Goal: Task Accomplishment & Management: Manage account settings

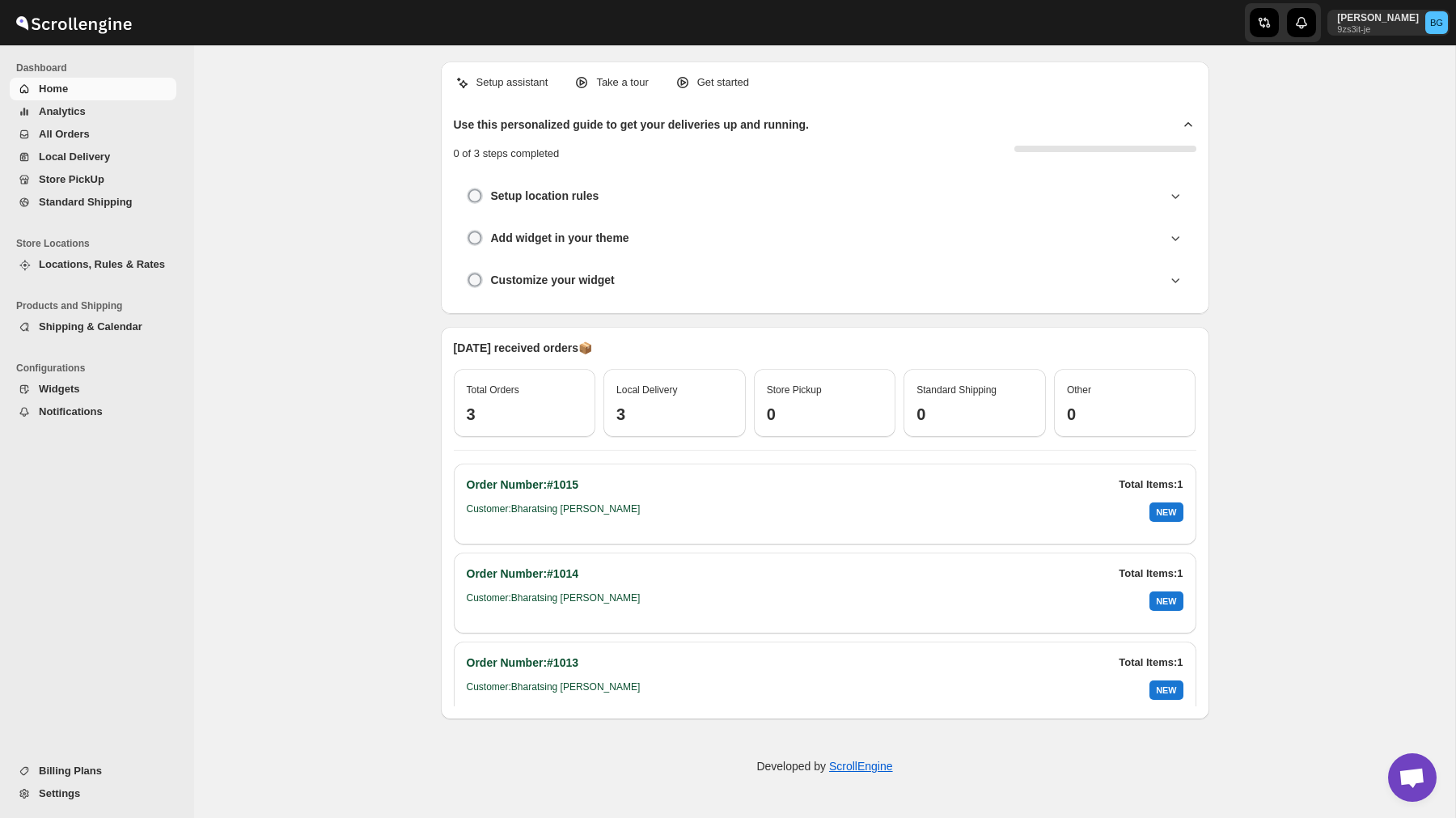
click at [91, 134] on span "All Orders" at bounding box center [106, 134] width 134 height 16
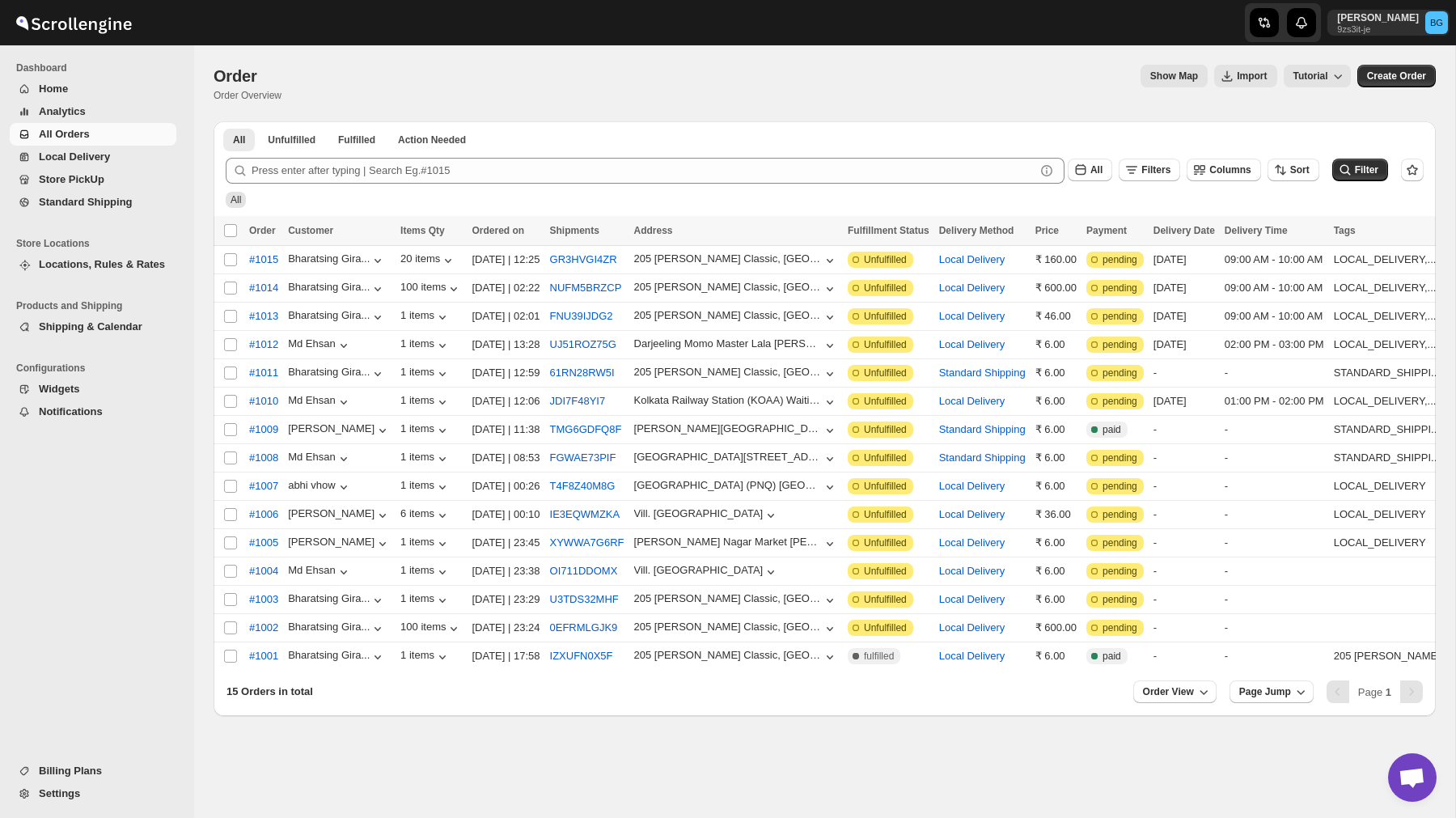
click at [107, 261] on span "Locations, Rules & Rates" at bounding box center [101, 264] width 126 height 13
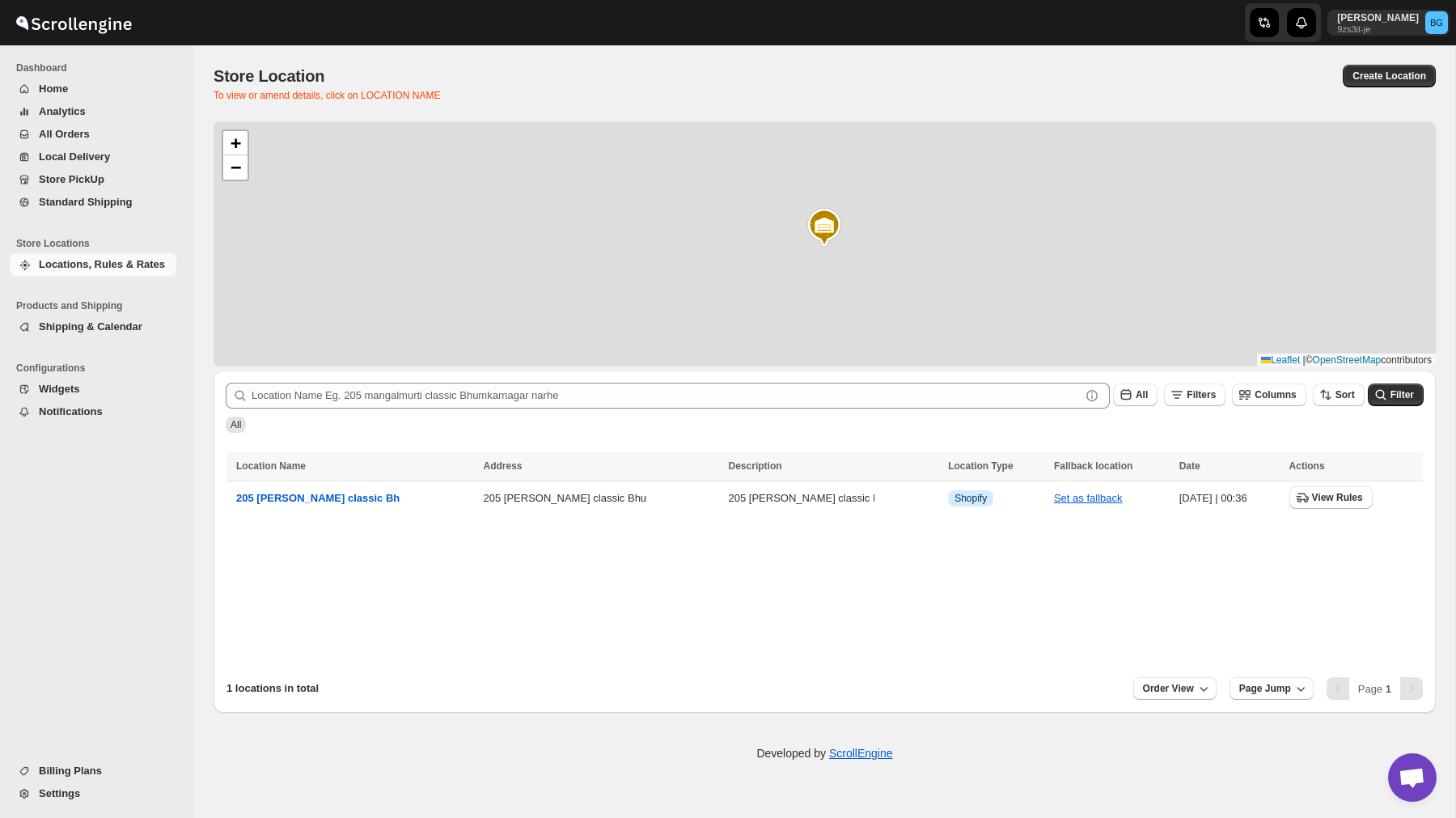
click at [114, 339] on ul "Products and Shipping Shipping & Calendar" at bounding box center [93, 320] width 186 height 63
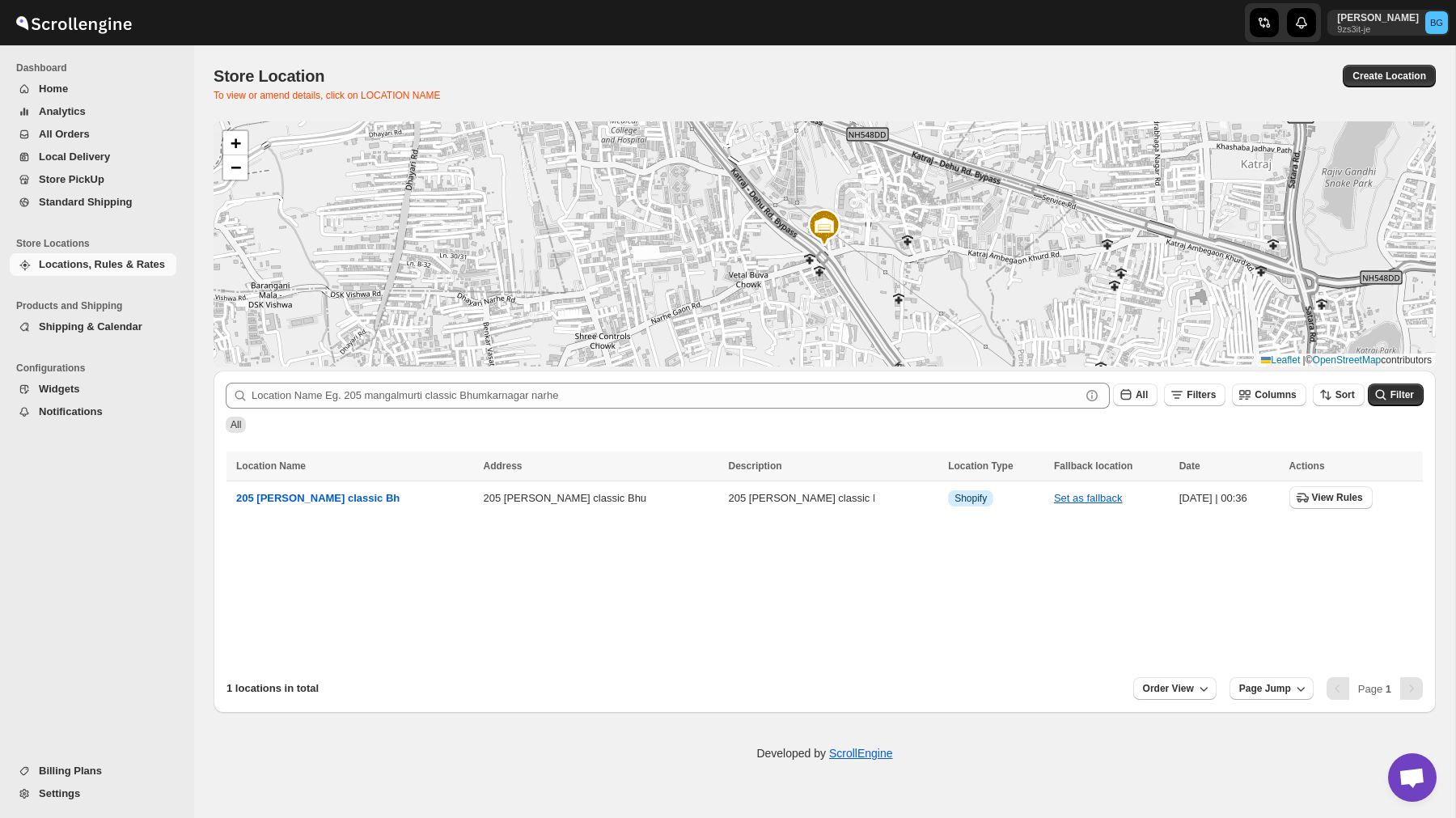
click at [114, 331] on span "Shipping & Calendar" at bounding box center [90, 327] width 104 height 13
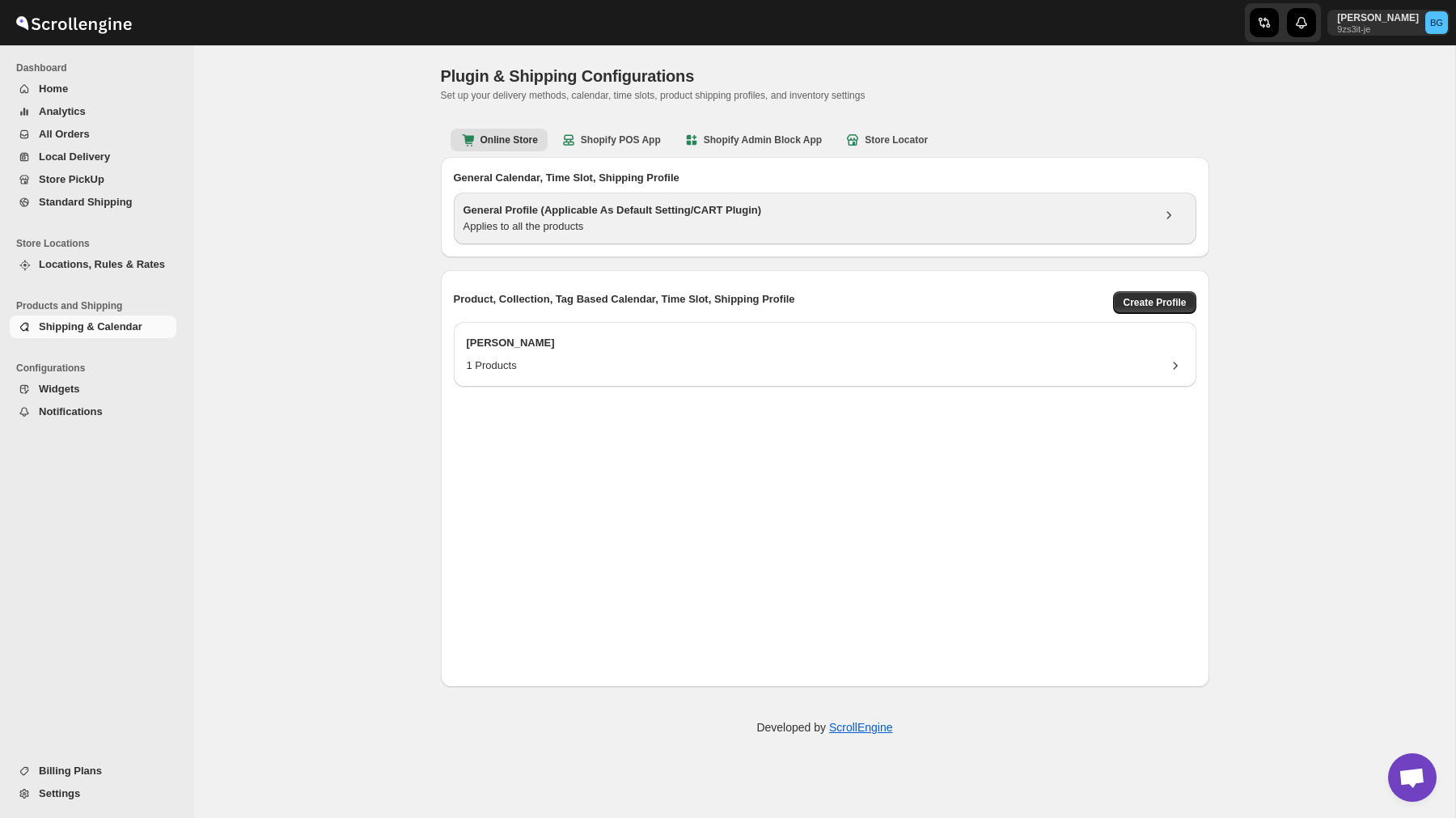
click at [715, 223] on div "Applies to all the products" at bounding box center [808, 227] width 688 height 16
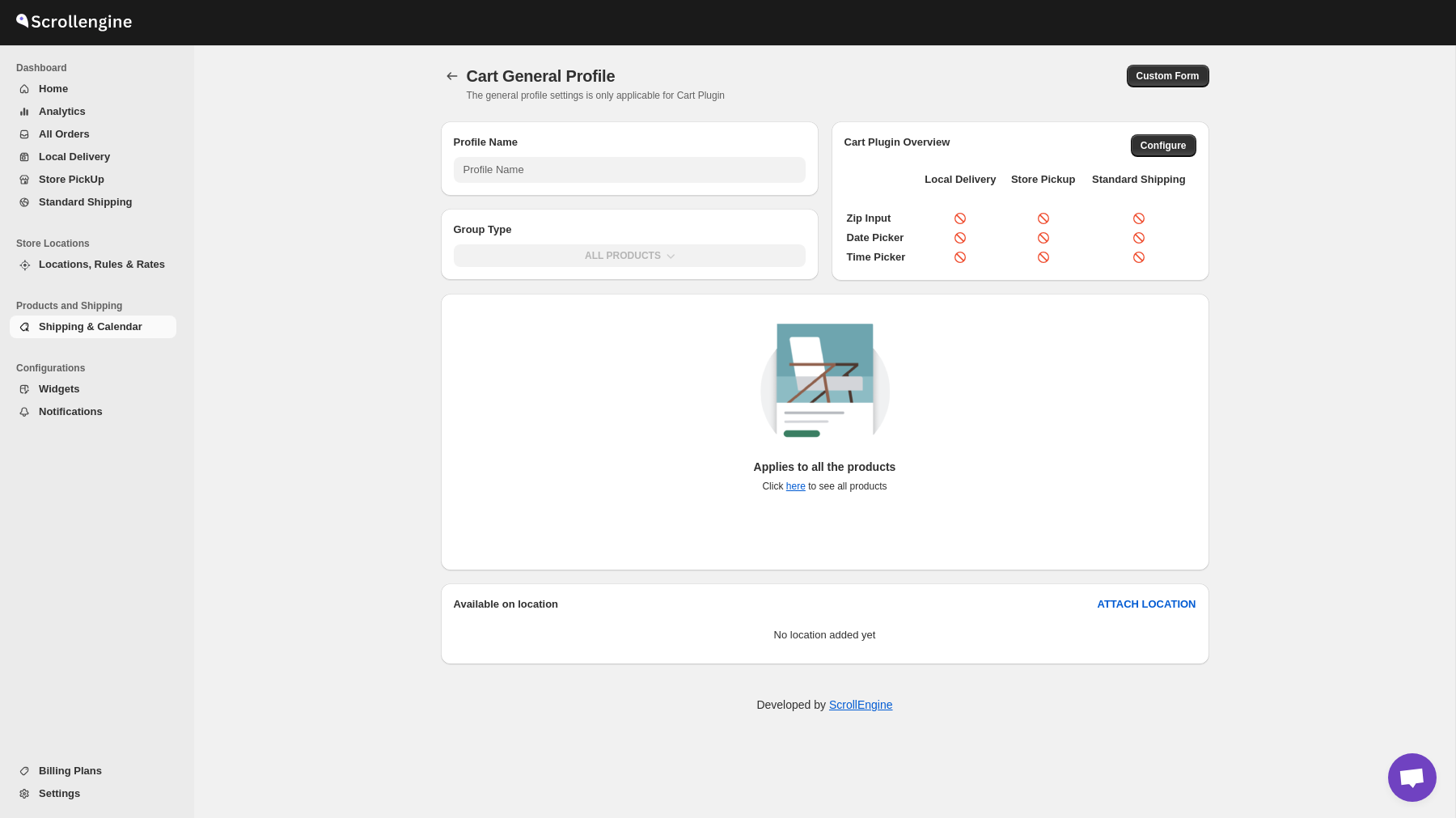
type input "General Profile (Applicable As Default Setting/CART Plugin)"
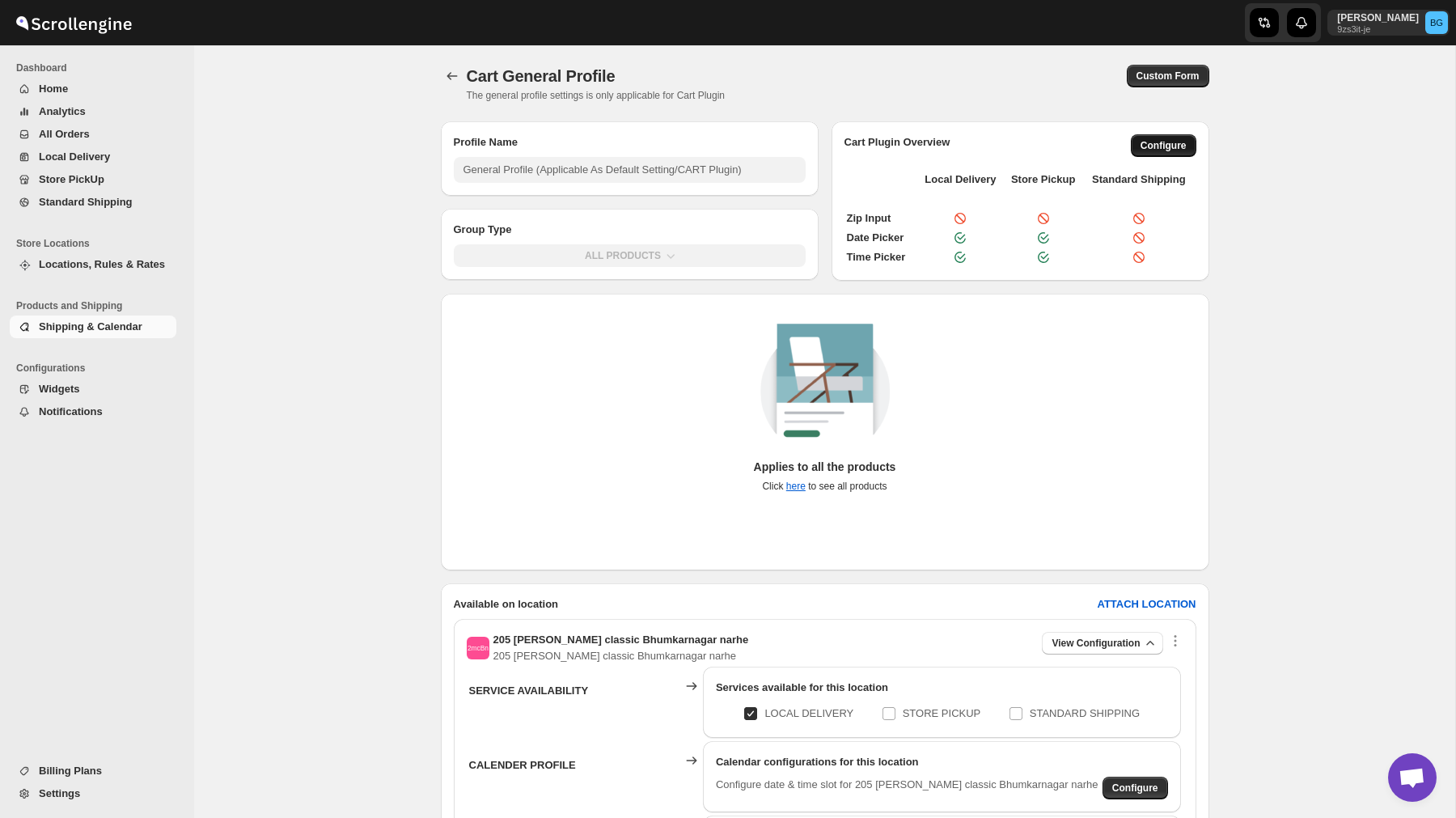
click at [1160, 143] on span "Configure" at bounding box center [1162, 145] width 46 height 13
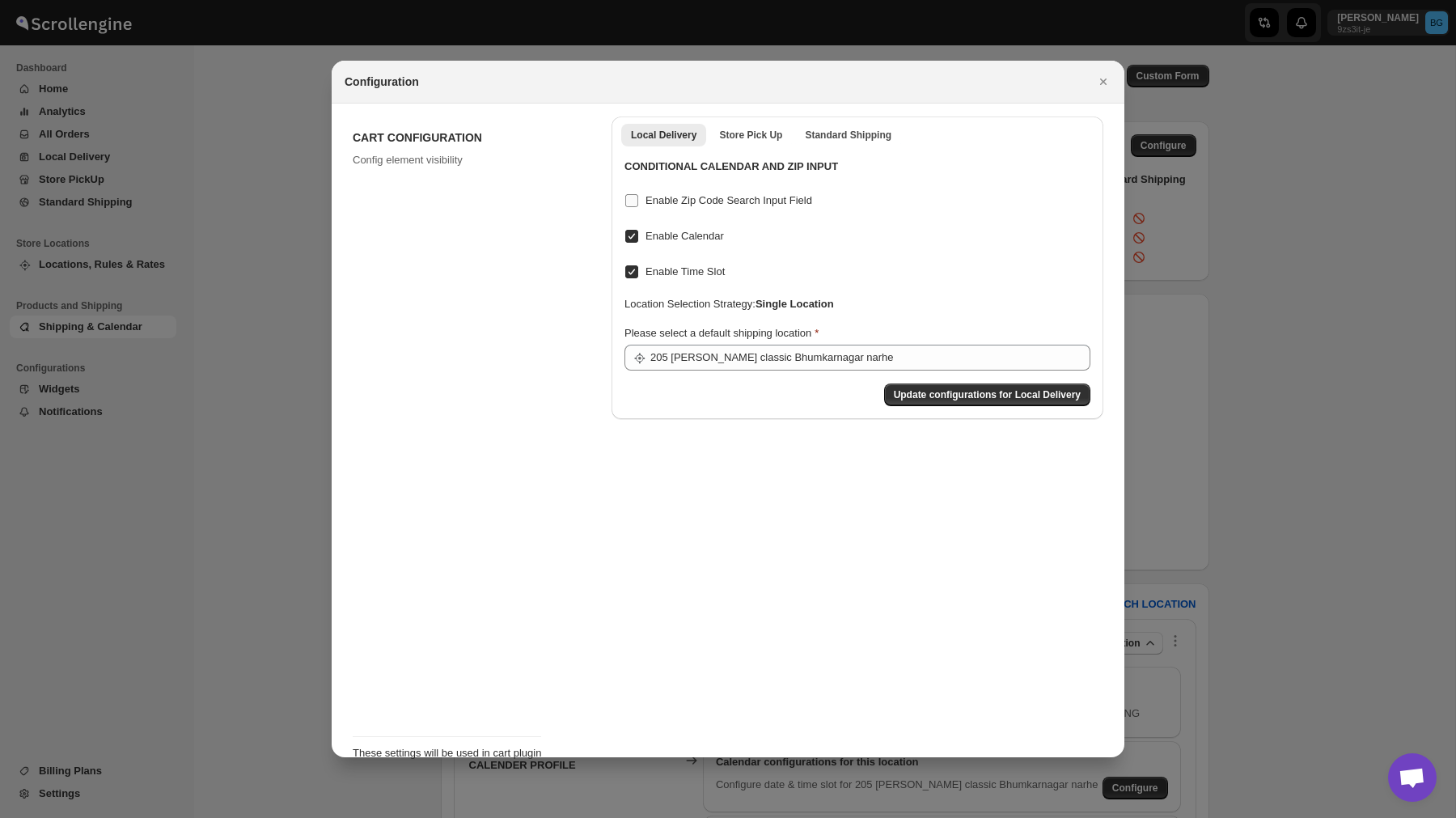
click at [652, 198] on span "Enable Zip Code Search Input Field" at bounding box center [729, 201] width 167 height 13
click at [638, 198] on input "Enable Zip Code Search Input Field" at bounding box center [631, 201] width 13 height 13
checkbox input "true"
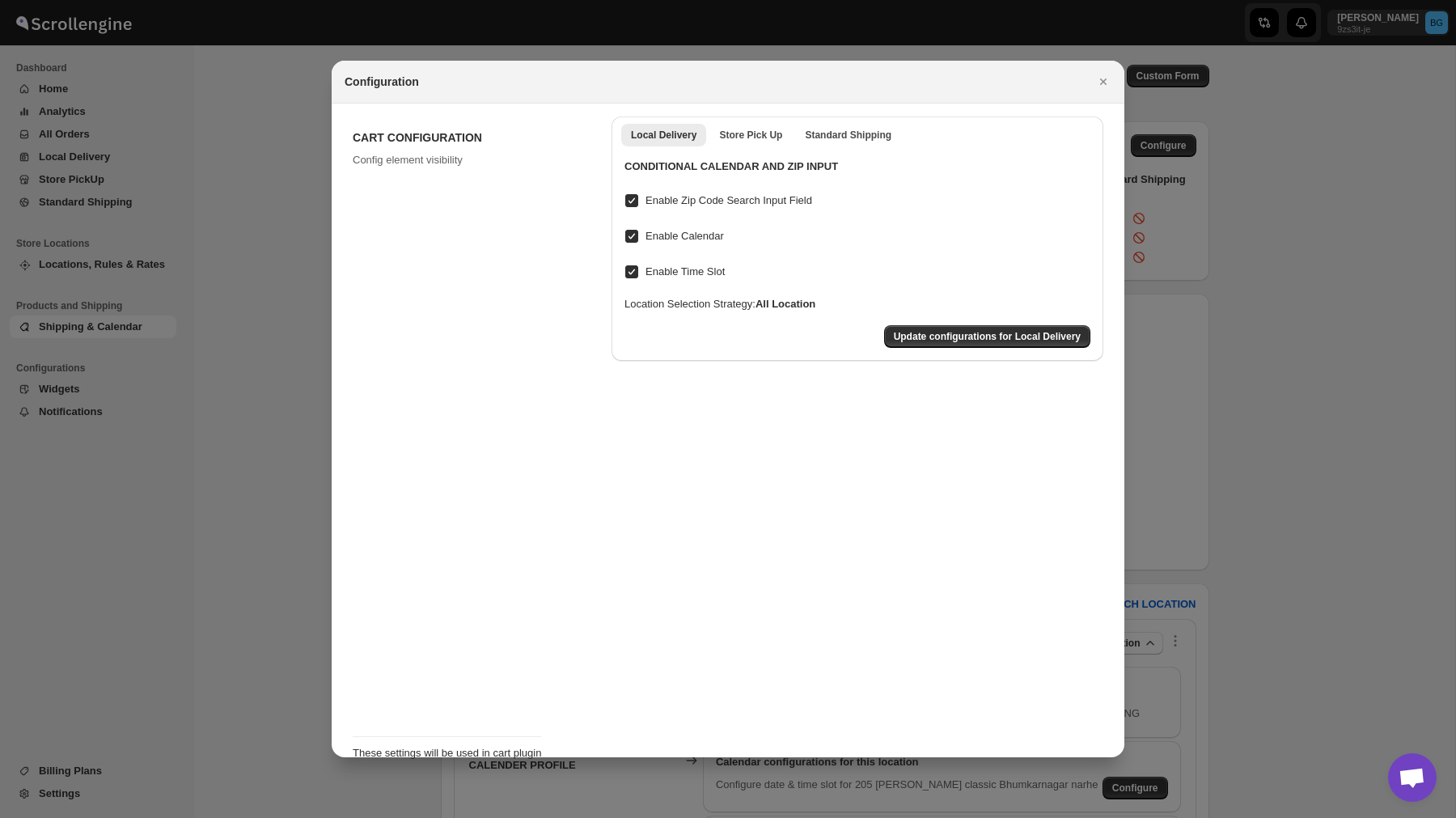
click at [981, 348] on div "Update configurations for Local Delivery" at bounding box center [857, 340] width 492 height 42
click at [972, 329] on button "Update configurations for Local Delivery" at bounding box center [987, 336] width 206 height 22
click at [1109, 76] on icon "Close" at bounding box center [1103, 82] width 16 height 16
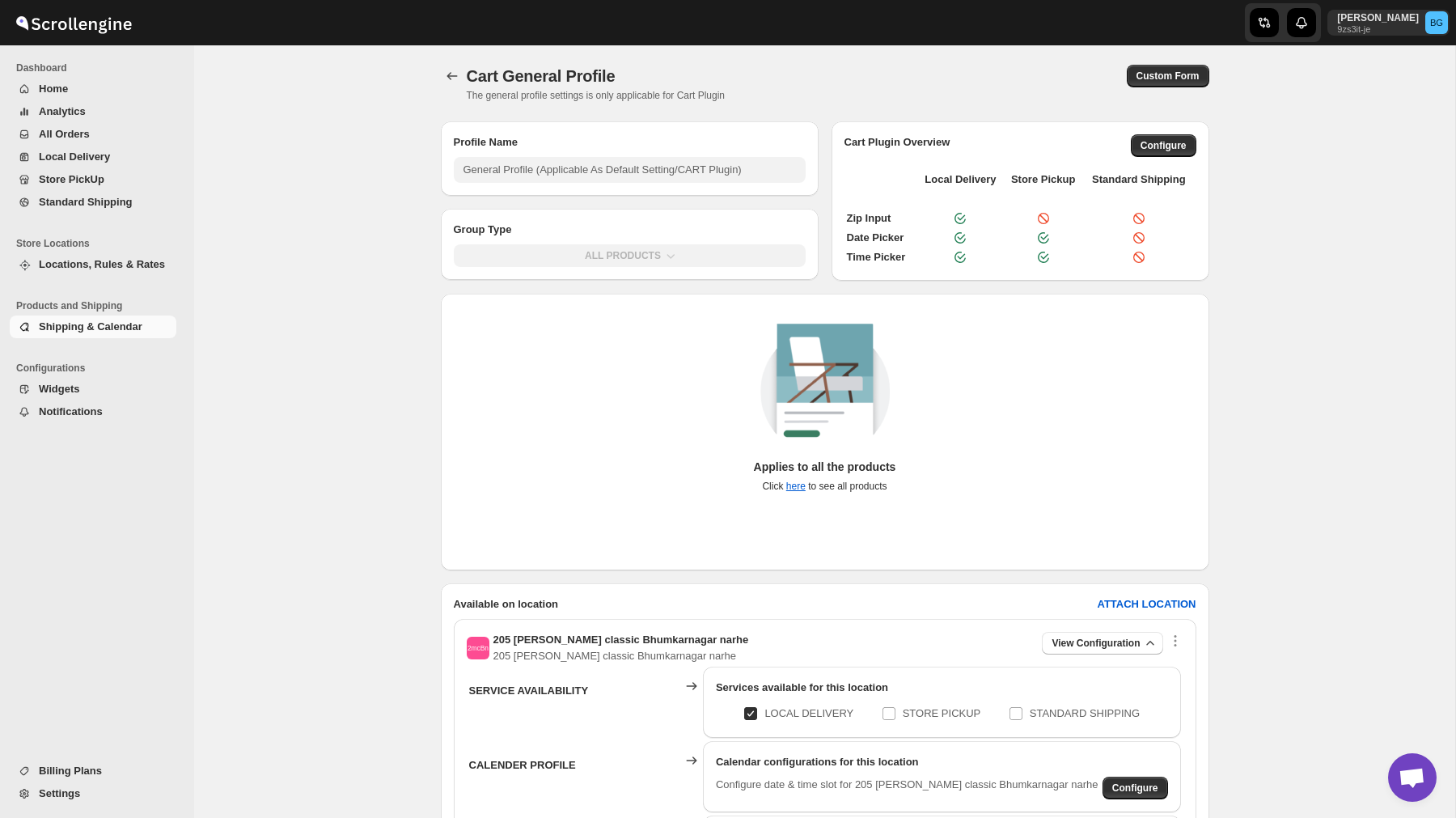
click at [49, 85] on span "Home" at bounding box center [53, 89] width 30 height 13
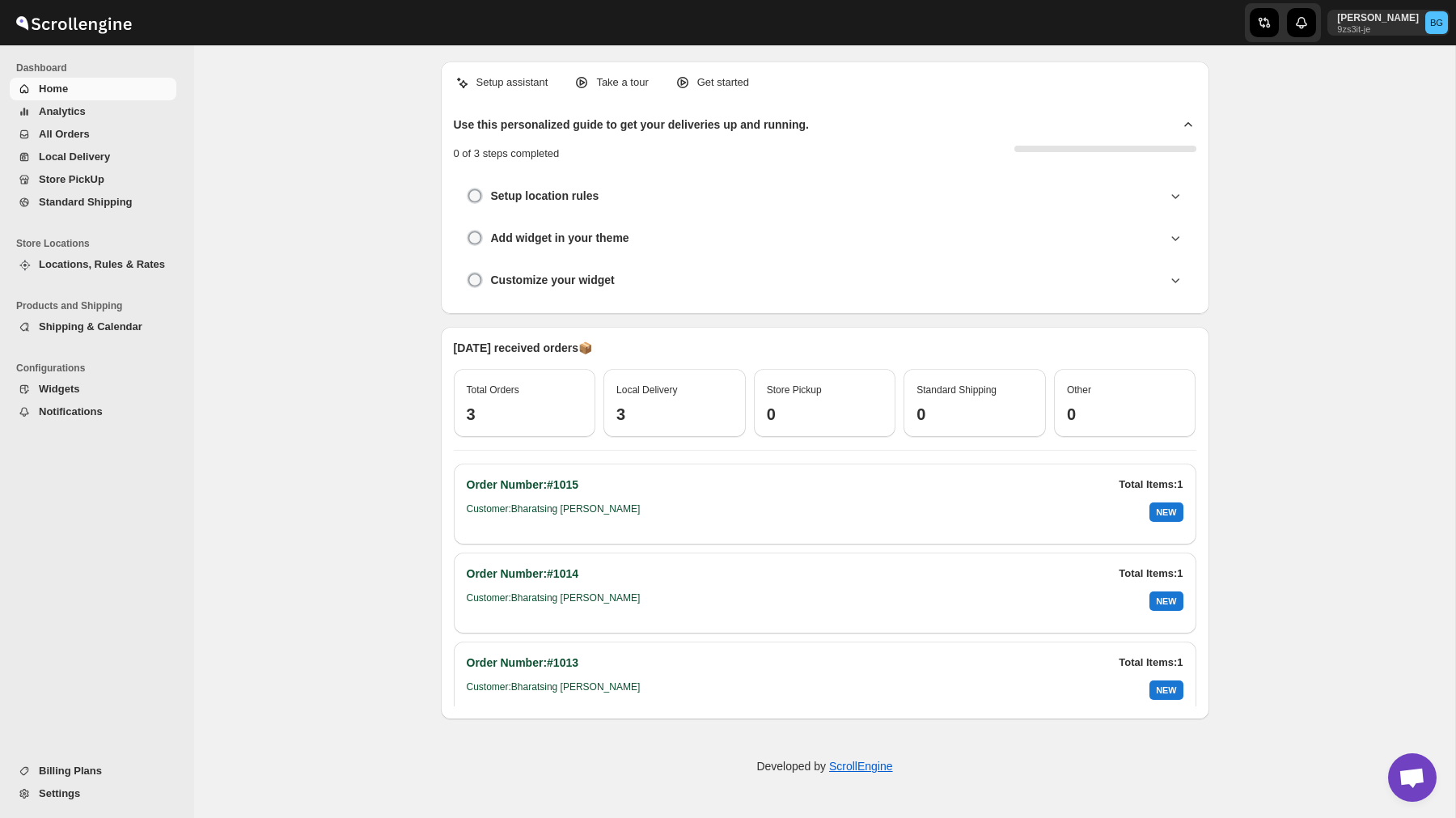
click at [81, 329] on span "Shipping & Calendar" at bounding box center [90, 327] width 104 height 13
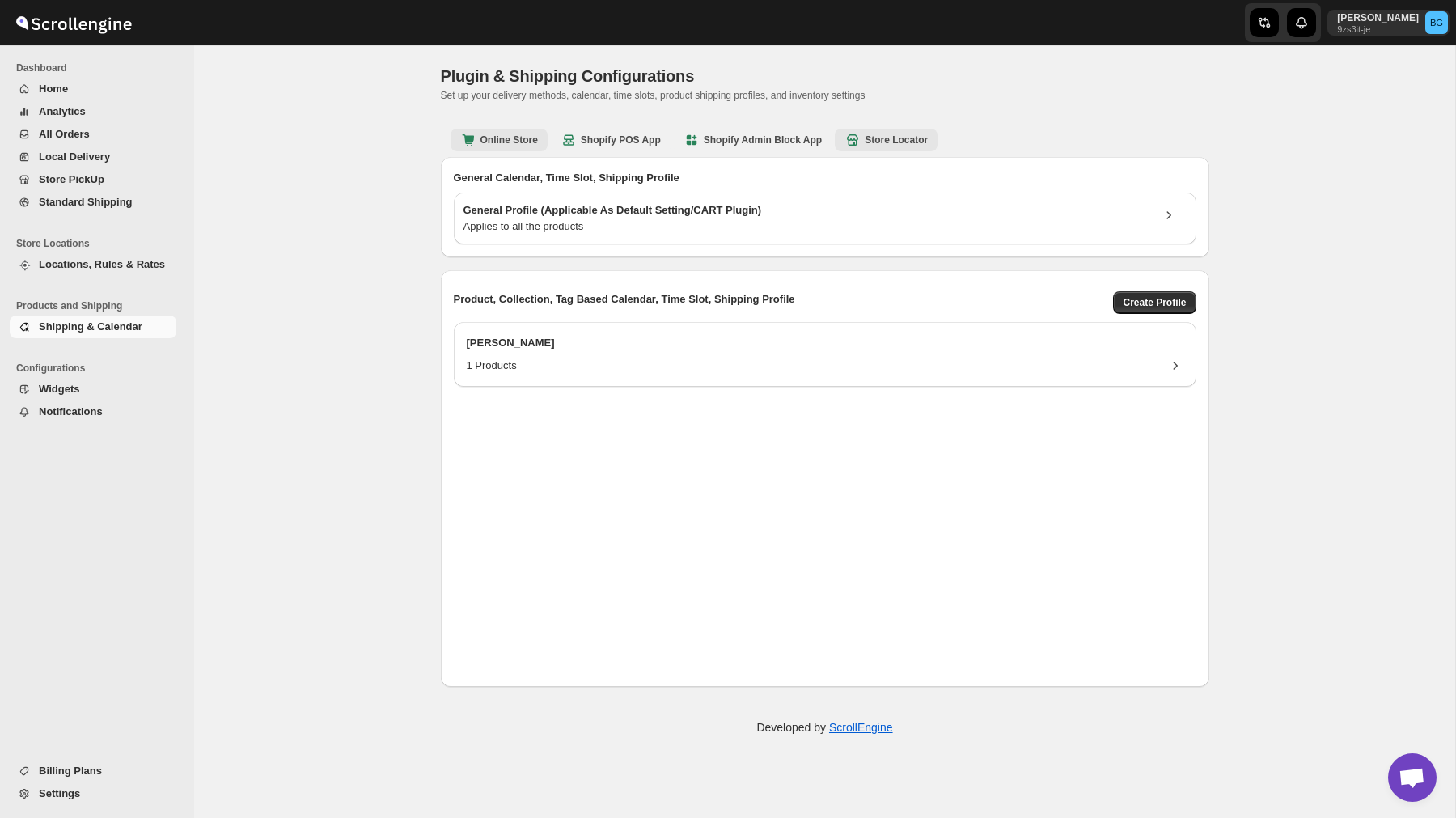
click at [892, 150] on button "Store Locator" at bounding box center [886, 140] width 103 height 22
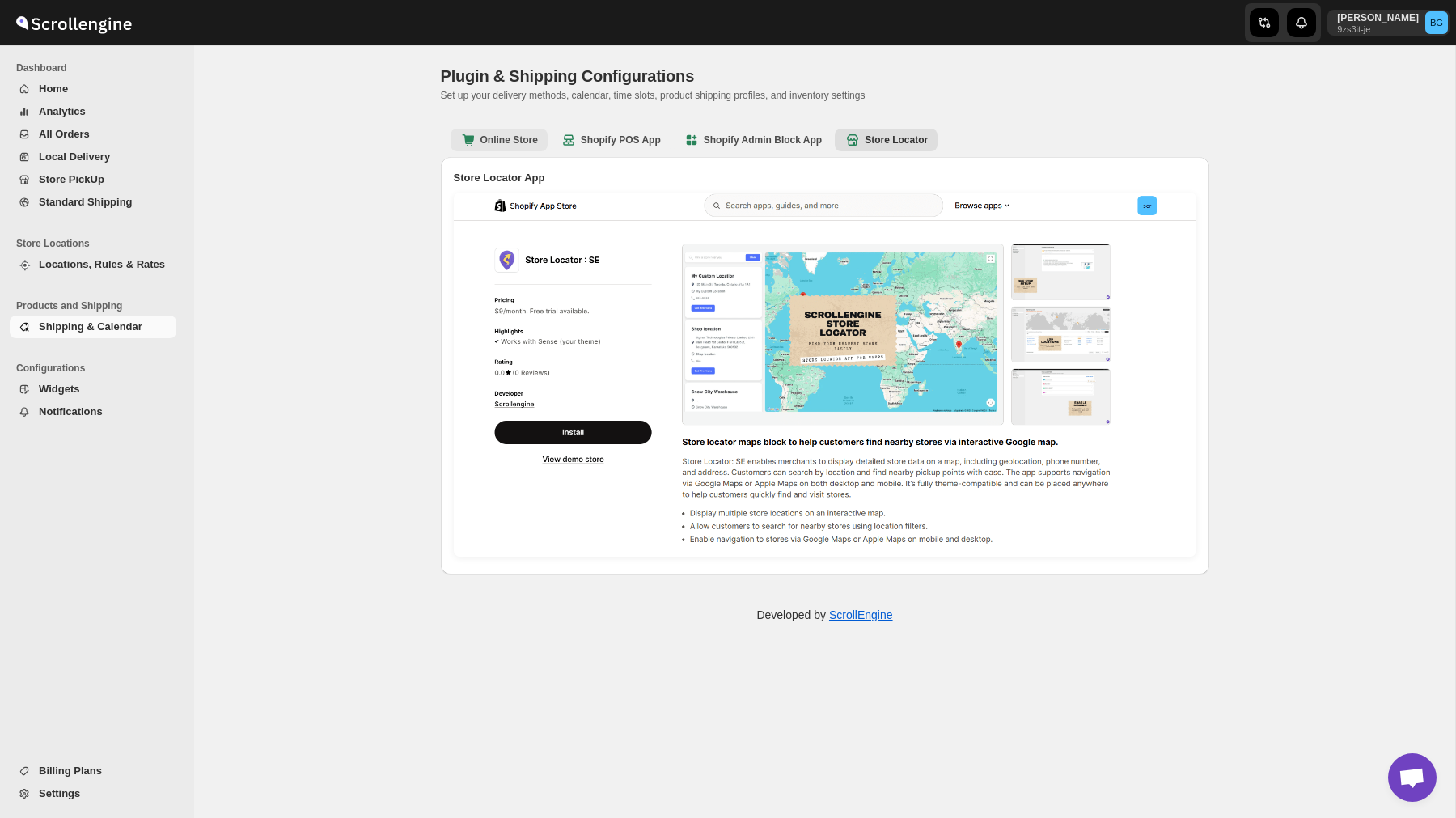
click at [512, 133] on b "Online Store" at bounding box center [499, 140] width 78 height 16
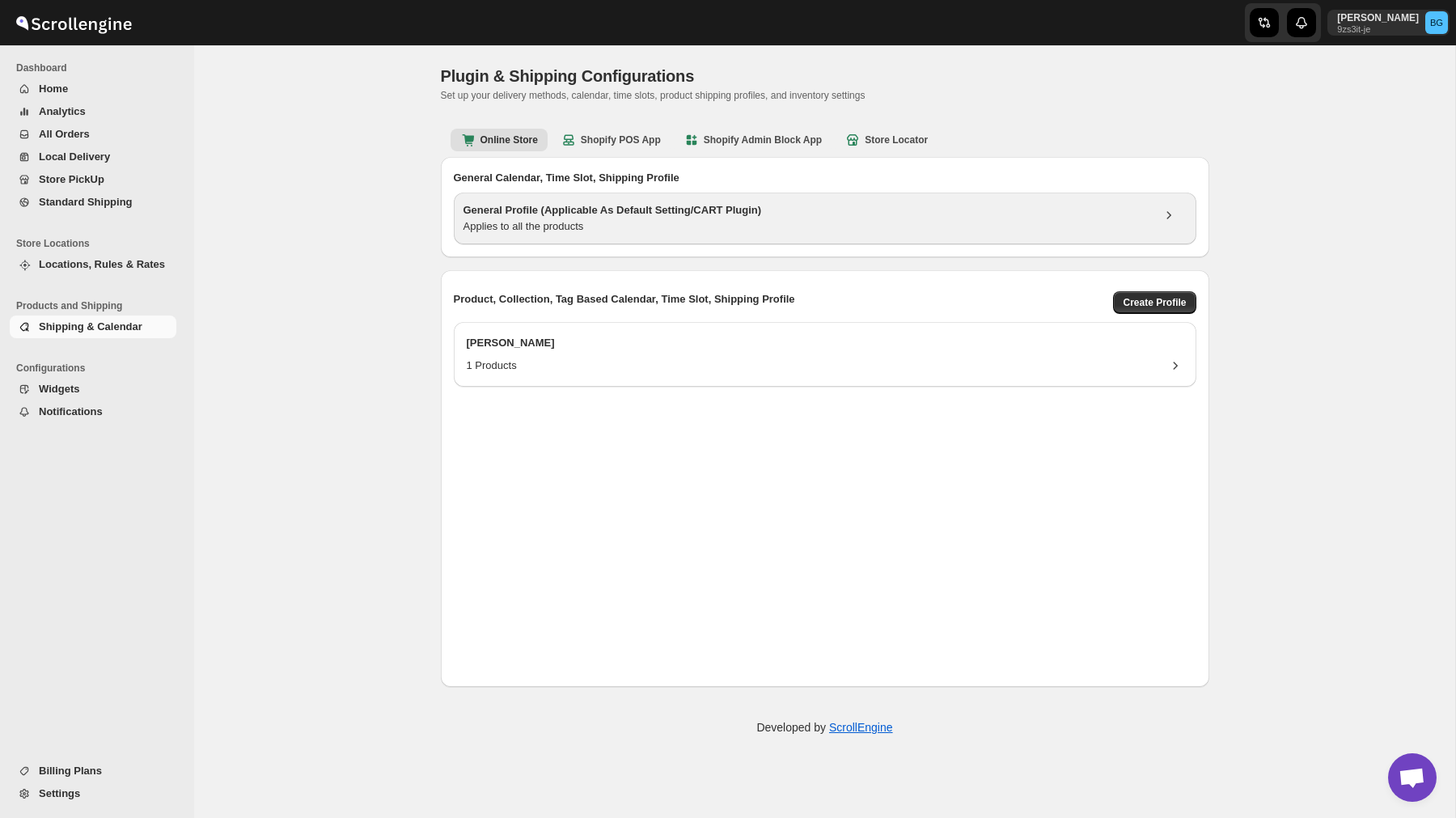
click at [1099, 193] on div "General Profile (Applicable As Default Setting/CART Plugin) Applies to all the …" at bounding box center [825, 219] width 742 height 52
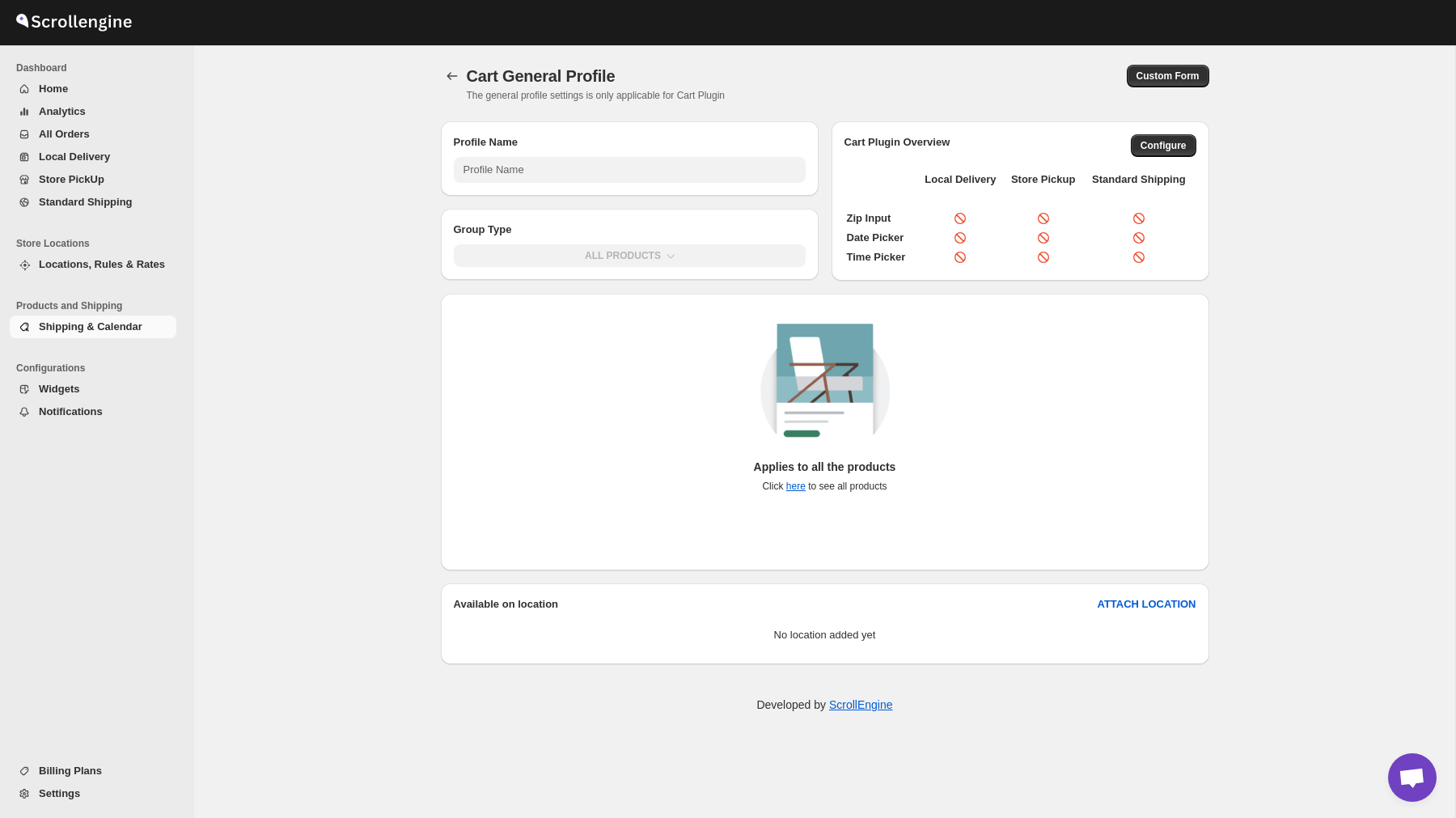
type input "General Profile (Applicable As Default Setting/CART Plugin)"
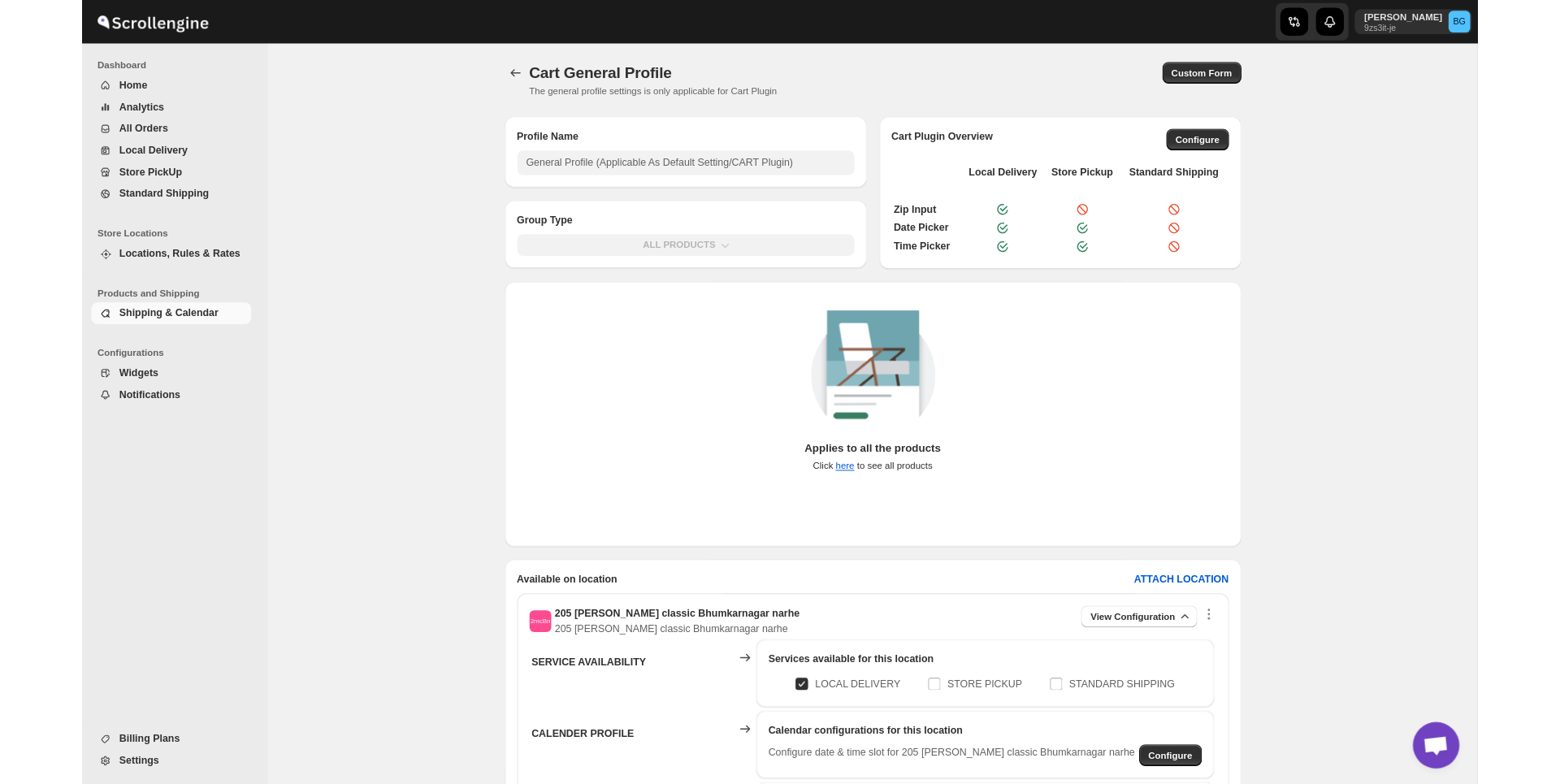
scroll to position [192, 0]
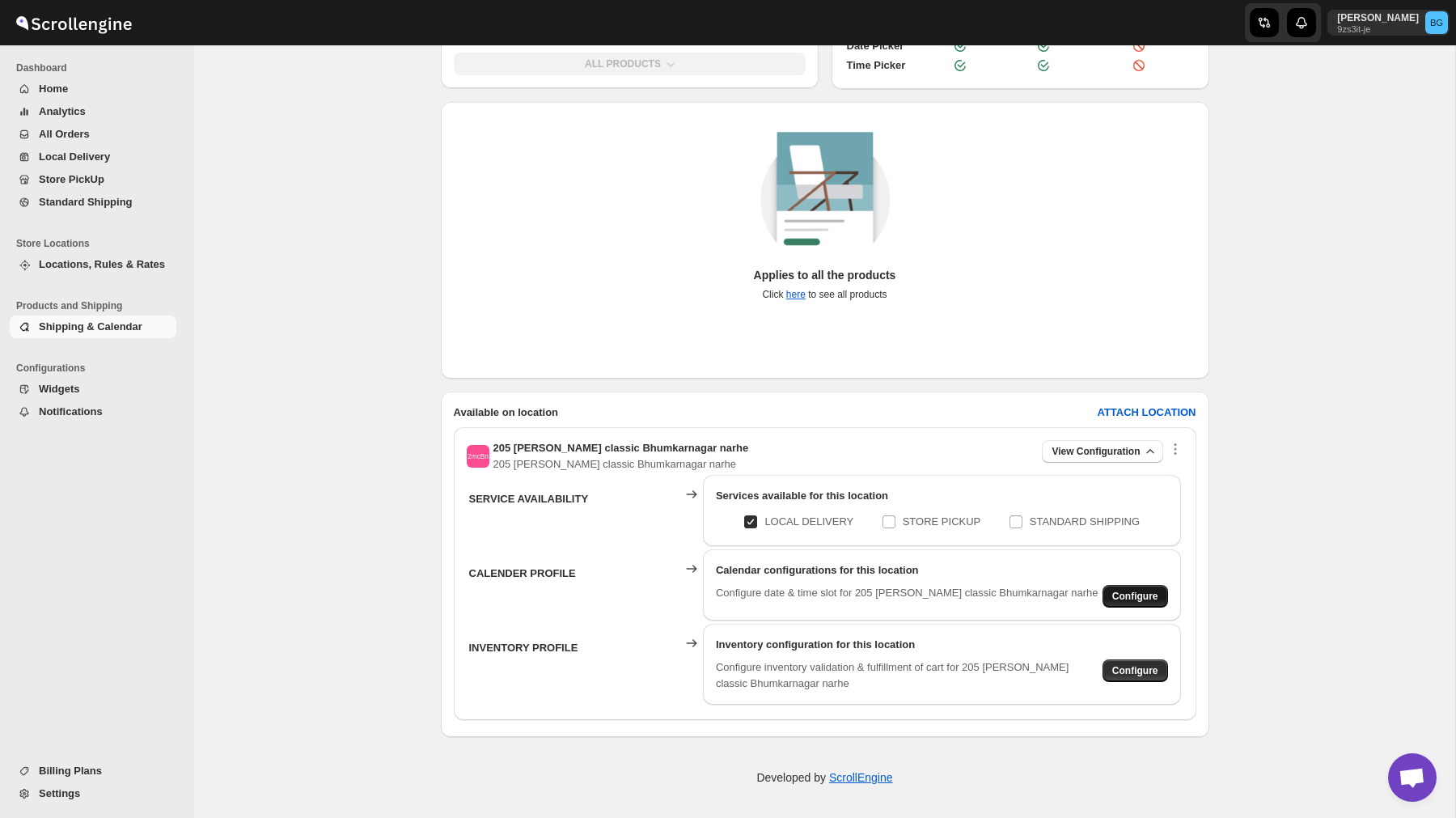
click at [1118, 590] on span "Configure" at bounding box center [1135, 596] width 46 height 13
